Goal: Check status: Check status

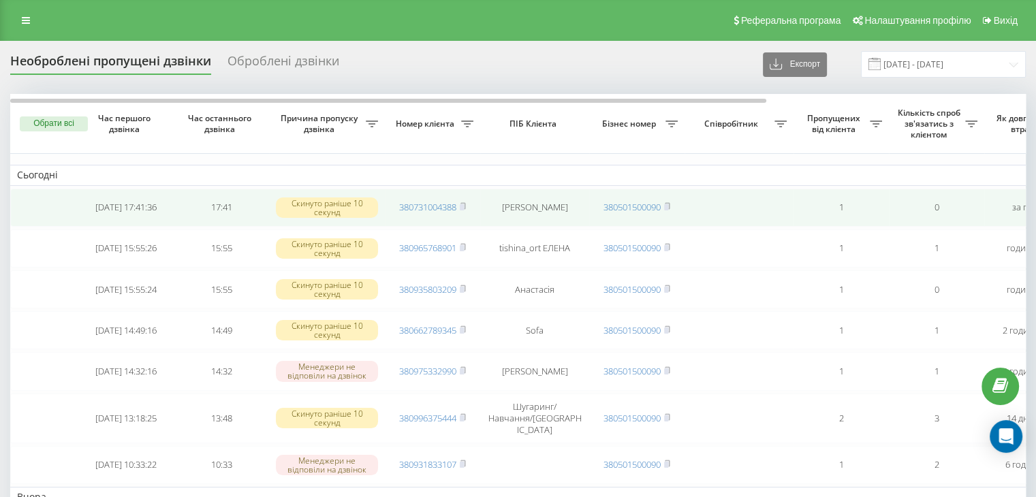
click at [458, 203] on span "380731004388" at bounding box center [432, 207] width 67 height 12
click at [464, 204] on rect at bounding box center [462, 207] width 4 height 6
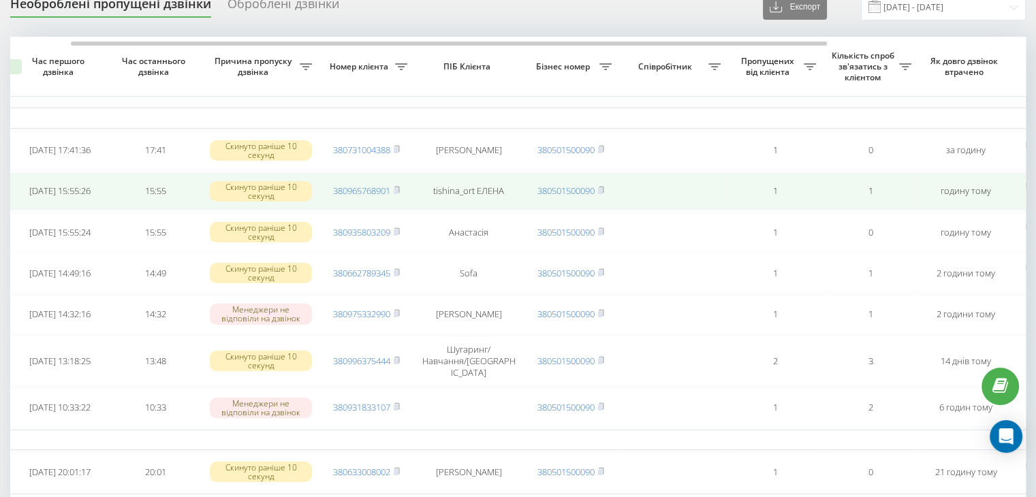
scroll to position [0, 63]
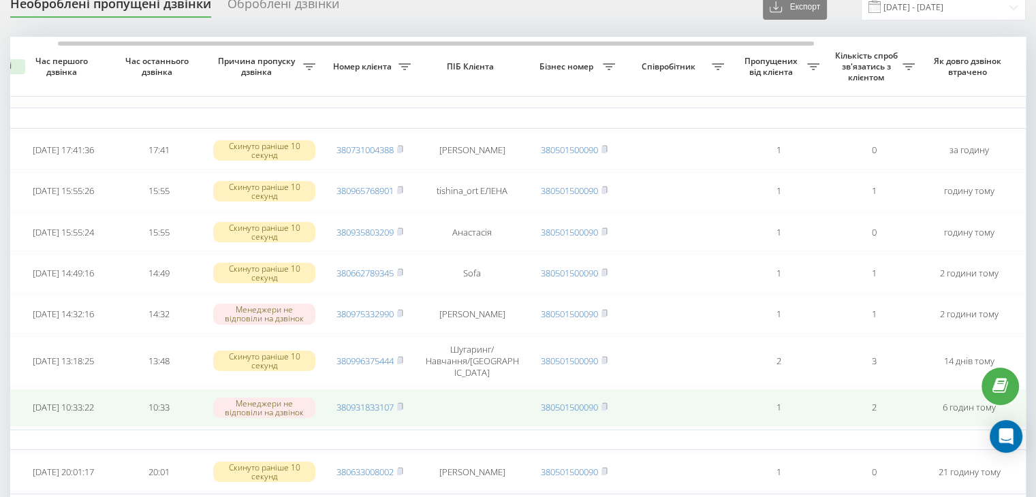
click at [406, 390] on td "380931833107" at bounding box center [369, 408] width 95 height 38
click at [400, 404] on rect at bounding box center [399, 407] width 4 height 6
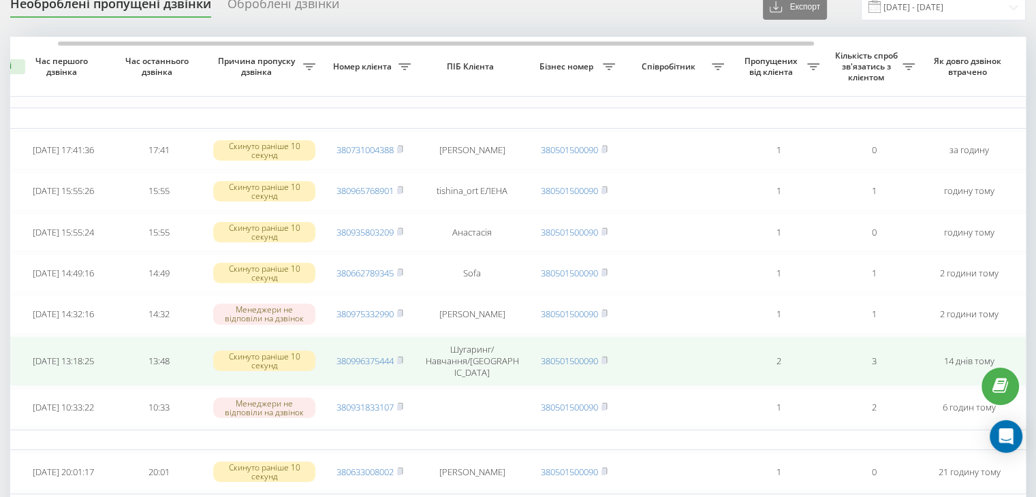
click at [404, 351] on td "380996375444" at bounding box center [369, 361] width 95 height 50
click at [397, 355] on span "380996375444" at bounding box center [369, 361] width 67 height 12
click at [401, 358] on rect at bounding box center [399, 361] width 4 height 6
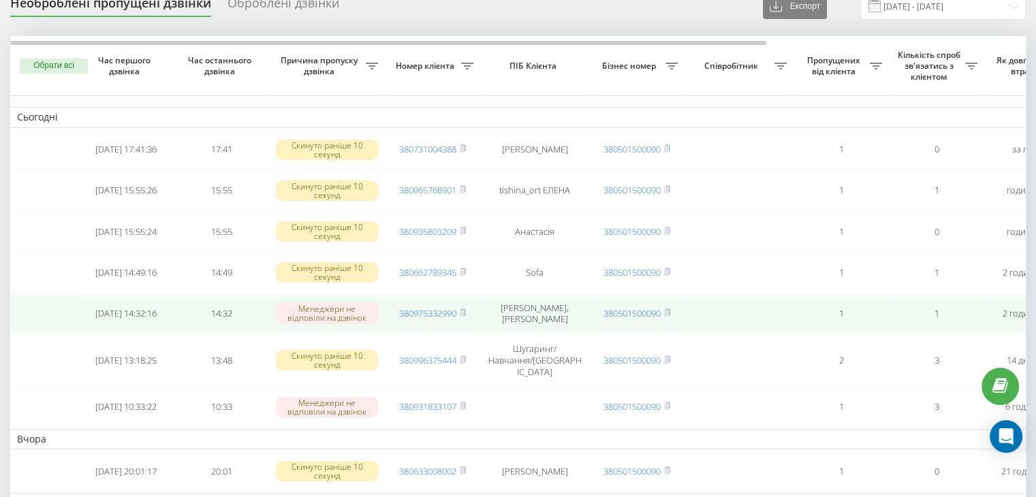
click at [468, 311] on td "380975332990" at bounding box center [432, 313] width 95 height 38
click at [462, 311] on rect at bounding box center [462, 313] width 4 height 6
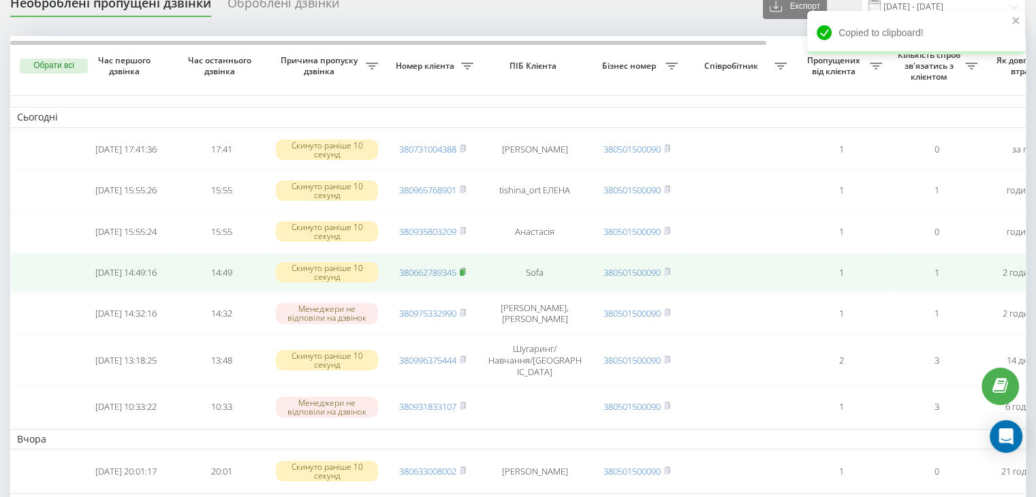
click at [464, 270] on rect at bounding box center [462, 273] width 4 height 6
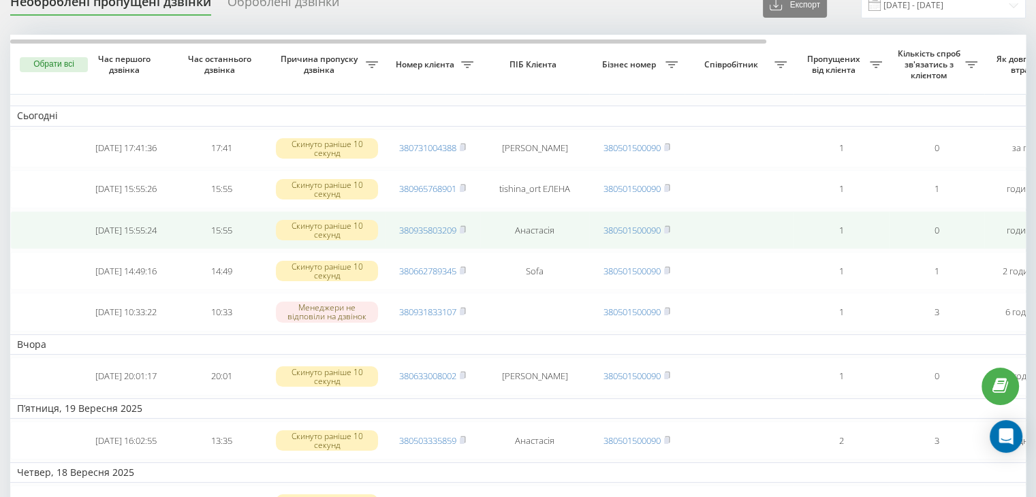
scroll to position [59, 0]
click at [462, 225] on icon at bounding box center [463, 229] width 6 height 8
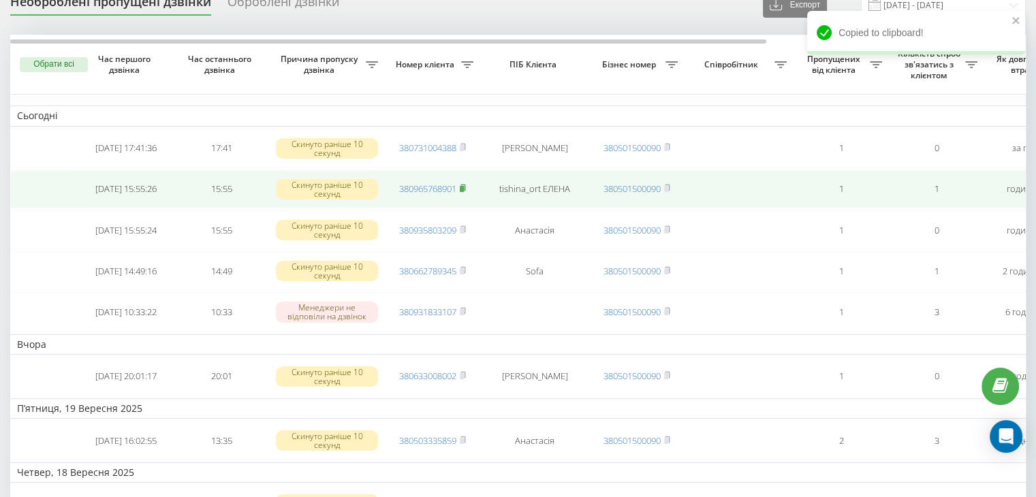
click at [464, 184] on icon at bounding box center [463, 188] width 6 height 8
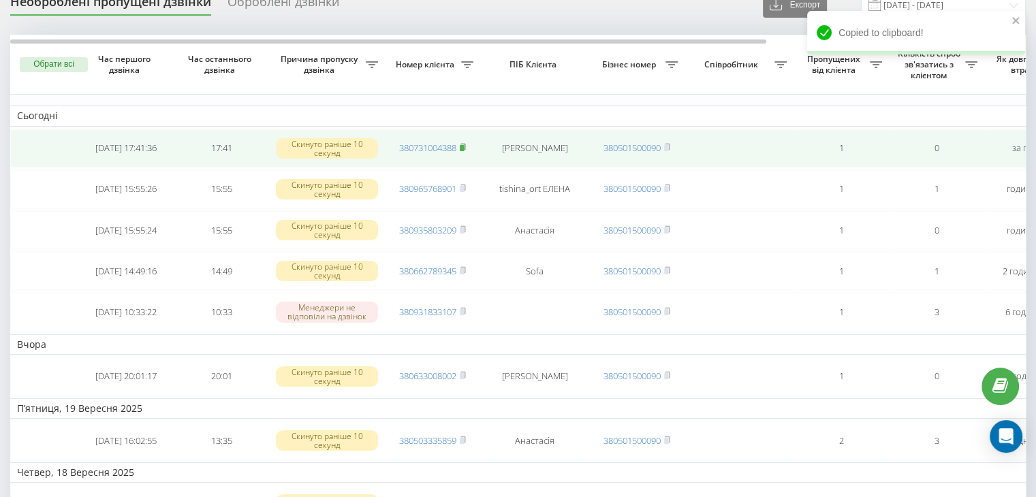
click at [465, 146] on icon at bounding box center [462, 147] width 5 height 6
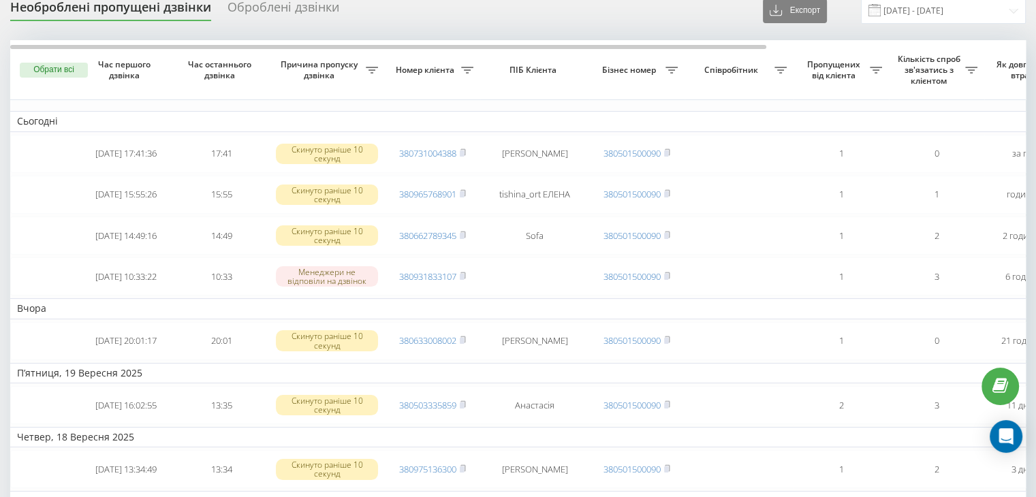
scroll to position [60, 0]
